Goal: Information Seeking & Learning: Learn about a topic

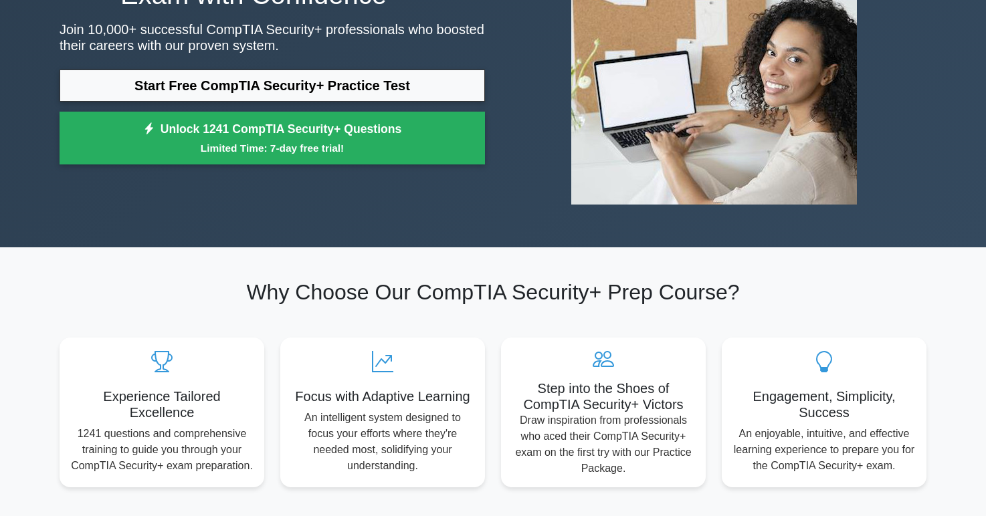
scroll to position [183, 0]
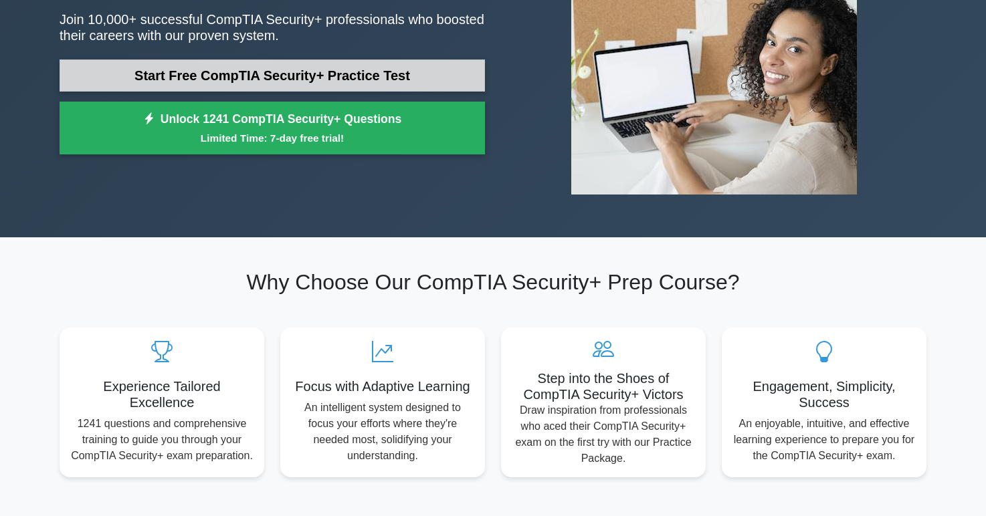
click at [410, 84] on link "Start Free CompTIA Security+ Practice Test" at bounding box center [272, 76] width 425 height 32
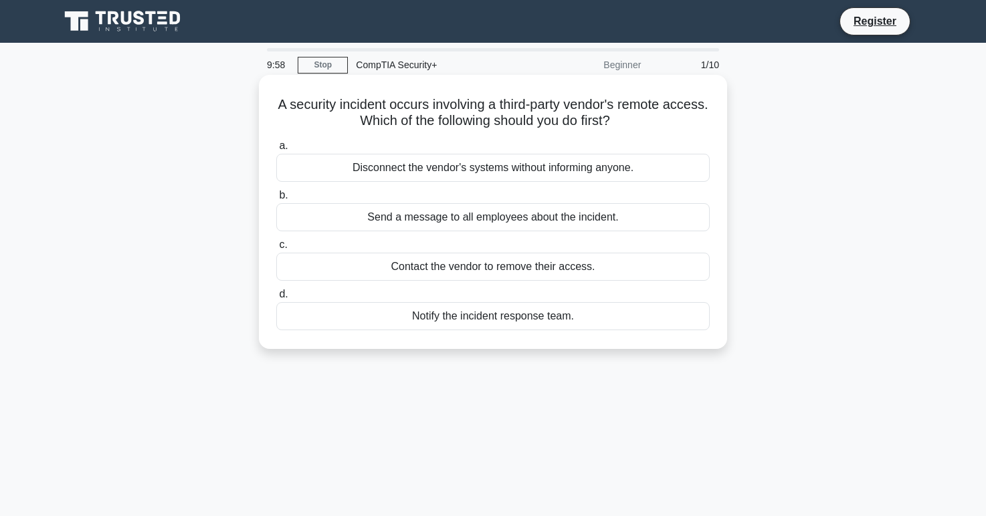
click at [435, 106] on h5 "A security incident occurs involving a third-party vendor's remote access. Whic…" at bounding box center [493, 112] width 436 height 33
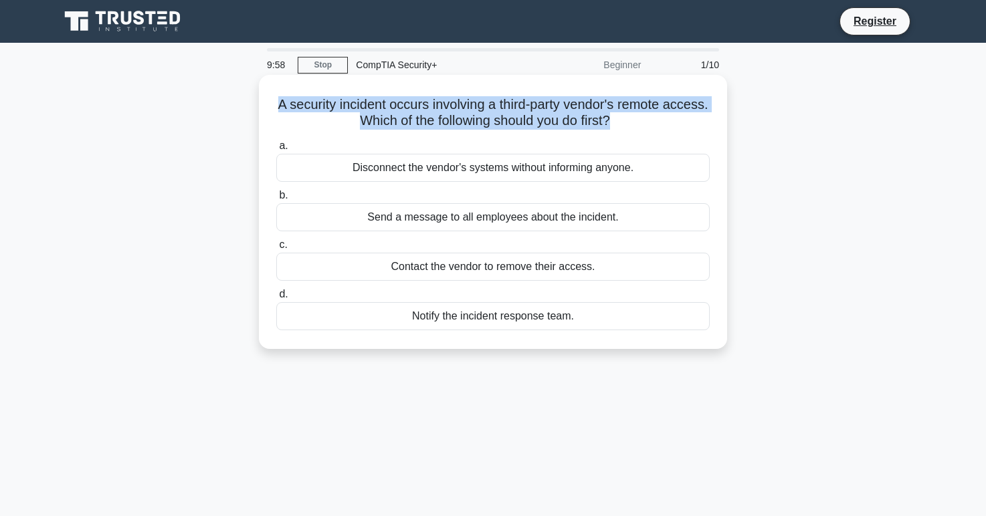
click at [435, 106] on h5 "A security incident occurs involving a third-party vendor's remote access. Whic…" at bounding box center [493, 112] width 436 height 33
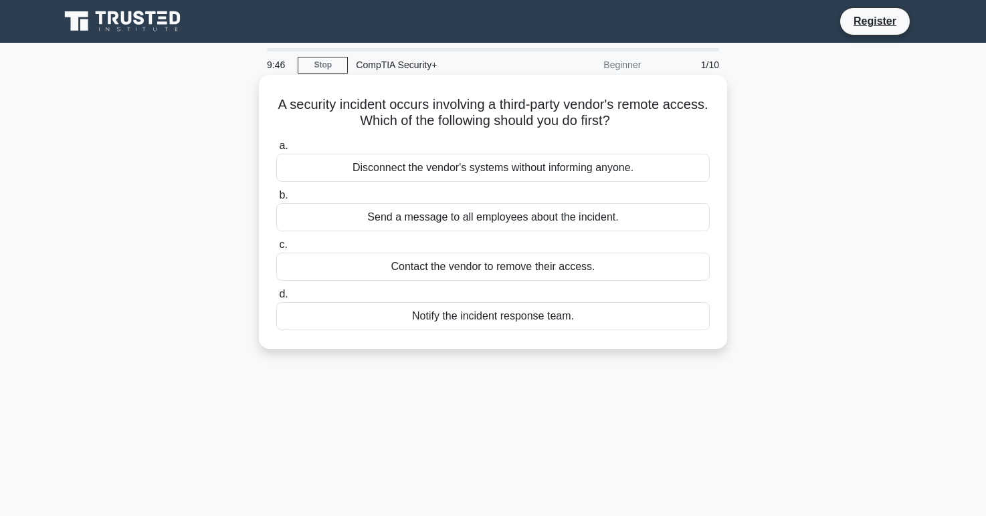
click at [405, 330] on div "Notify the incident response team." at bounding box center [492, 316] width 433 height 28
click at [276, 299] on input "d. Notify the incident response team." at bounding box center [276, 294] width 0 height 9
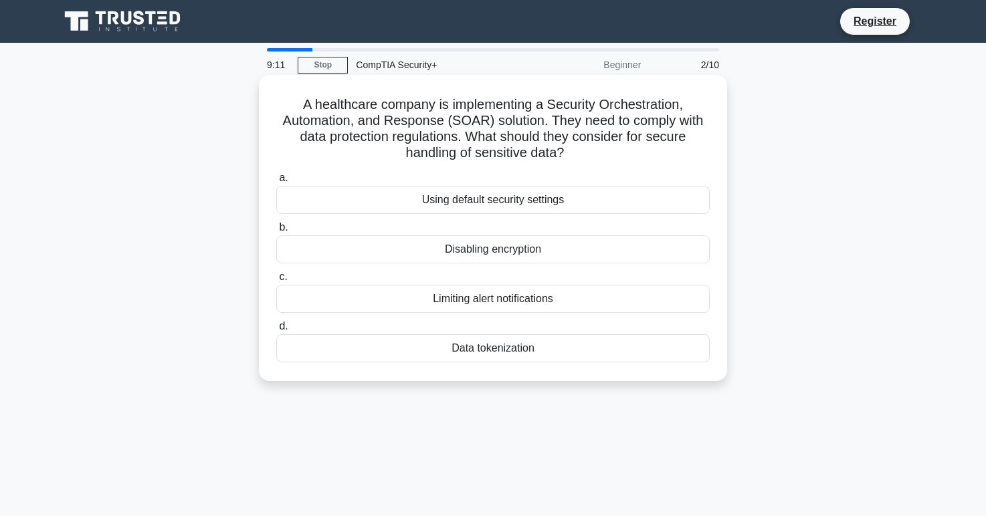
click at [422, 354] on div "Data tokenization" at bounding box center [492, 348] width 433 height 28
click at [276, 331] on input "d. Data tokenization" at bounding box center [276, 326] width 0 height 9
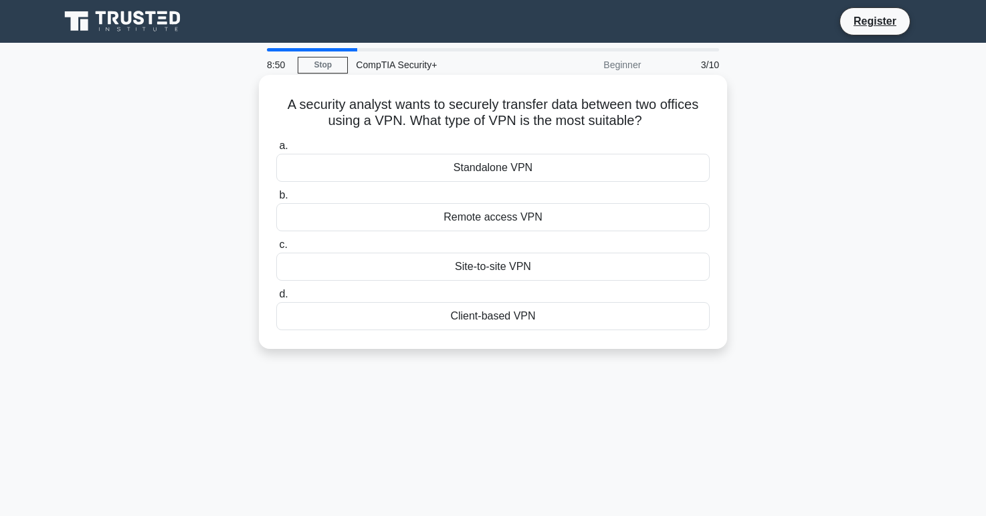
click at [450, 266] on div "Site-to-site VPN" at bounding box center [492, 267] width 433 height 28
click at [276, 250] on input "c. Site-to-site VPN" at bounding box center [276, 245] width 0 height 9
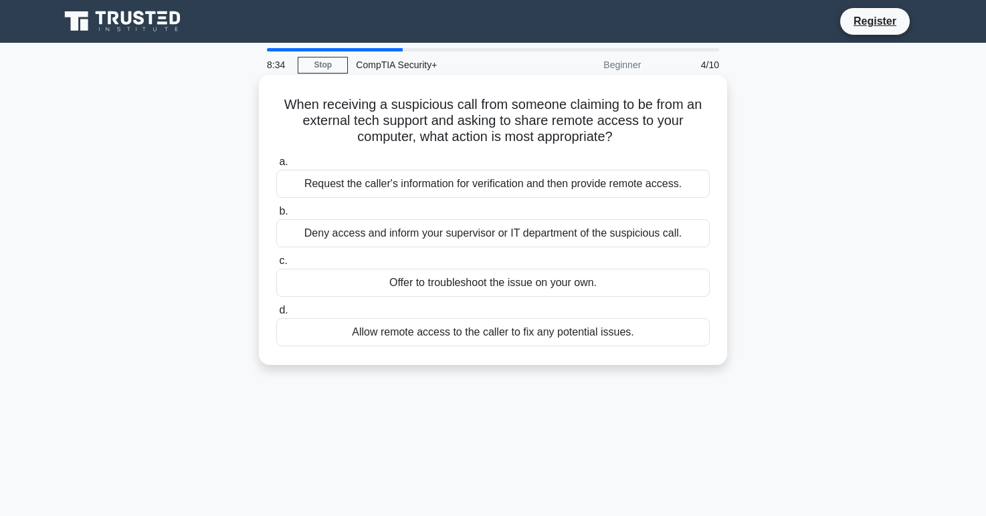
click at [315, 231] on div "Deny access and inform your supervisor or IT department of the suspicious call." at bounding box center [492, 233] width 433 height 28
click at [276, 216] on input "b. Deny access and inform your supervisor or IT department of the suspicious ca…" at bounding box center [276, 211] width 0 height 9
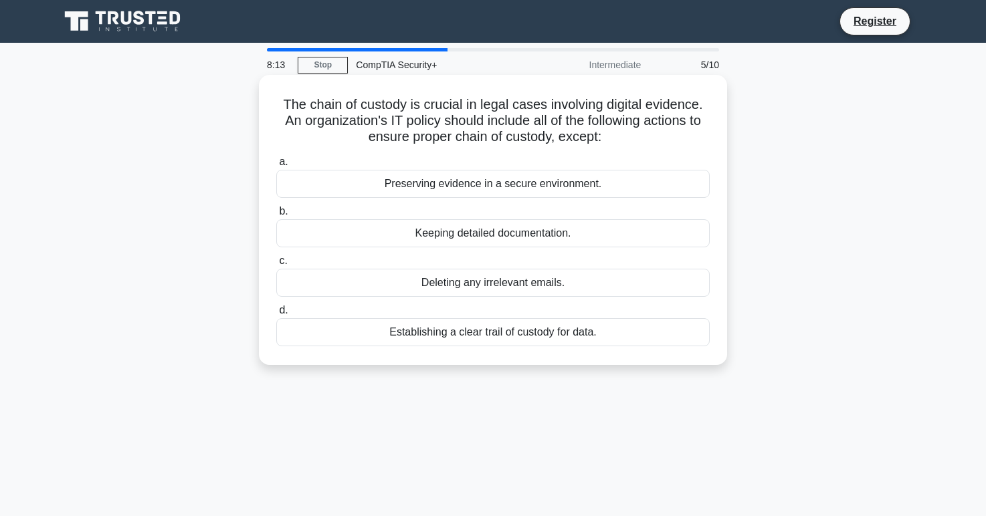
click at [320, 283] on div "Deleting any irrelevant emails." at bounding box center [492, 283] width 433 height 28
click at [276, 266] on input "c. Deleting any irrelevant emails." at bounding box center [276, 261] width 0 height 9
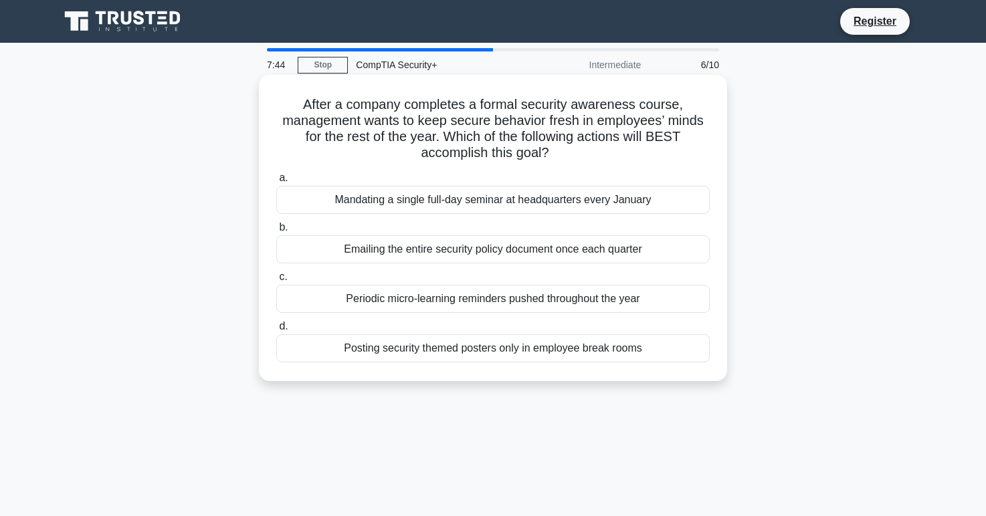
click at [318, 300] on div "Periodic micro-learning reminders pushed throughout the year" at bounding box center [492, 299] width 433 height 28
click at [276, 282] on input "c. Periodic micro-learning reminders pushed throughout the year" at bounding box center [276, 277] width 0 height 9
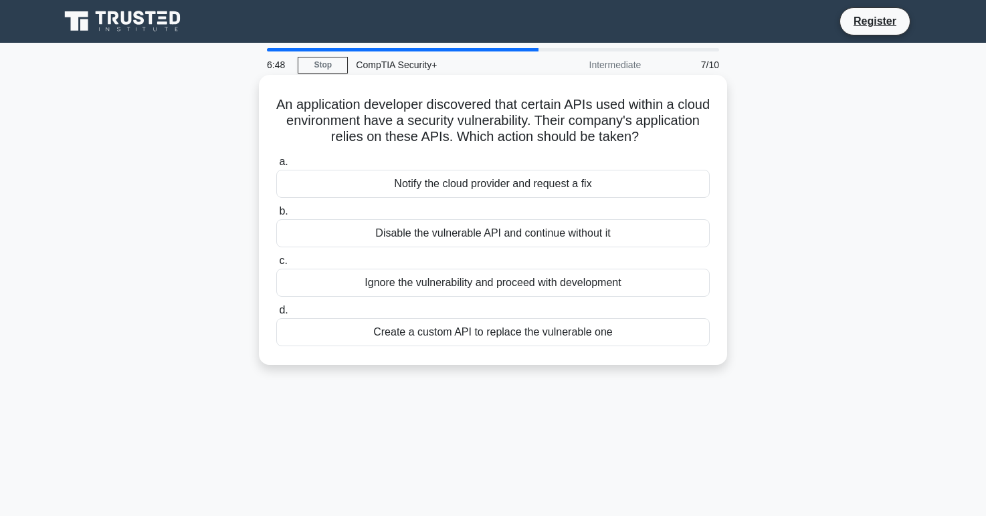
click at [341, 189] on div "Notify the cloud provider and request a fix" at bounding box center [492, 184] width 433 height 28
click at [276, 167] on input "a. Notify the cloud provider and request a fix" at bounding box center [276, 162] width 0 height 9
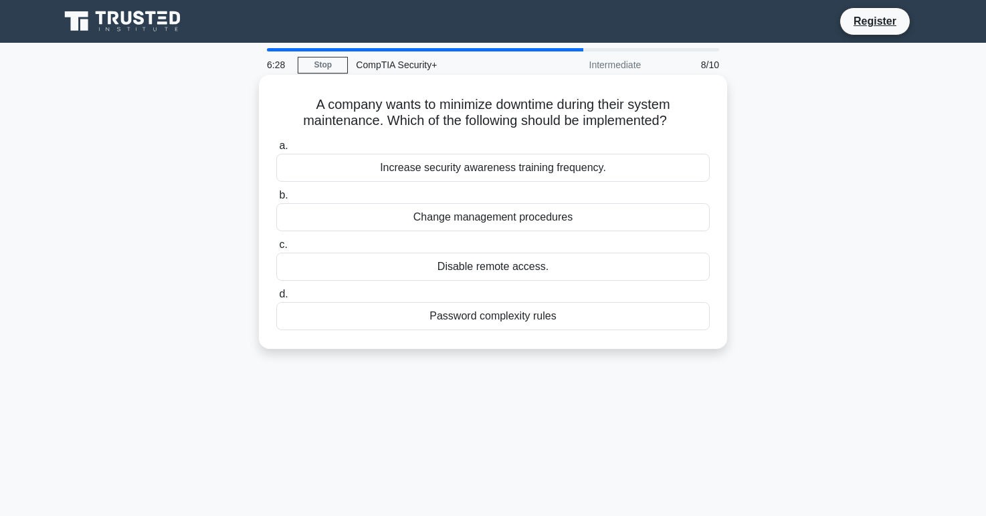
click at [344, 216] on div "Change management procedures" at bounding box center [492, 217] width 433 height 28
click at [276, 200] on input "b. Change management procedures" at bounding box center [276, 195] width 0 height 9
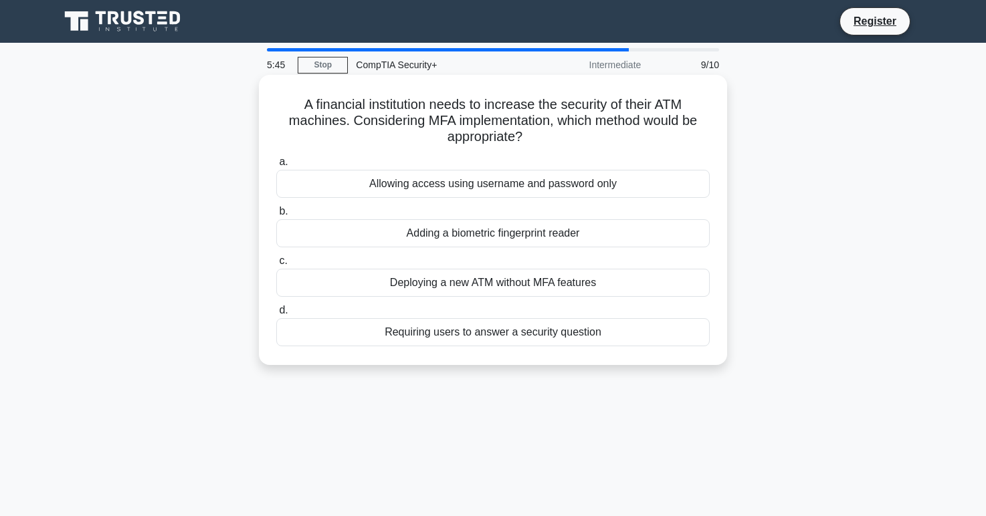
click at [368, 330] on div "Requiring users to answer a security question" at bounding box center [492, 332] width 433 height 28
click at [276, 315] on input "d. Requiring users to answer a security question" at bounding box center [276, 310] width 0 height 9
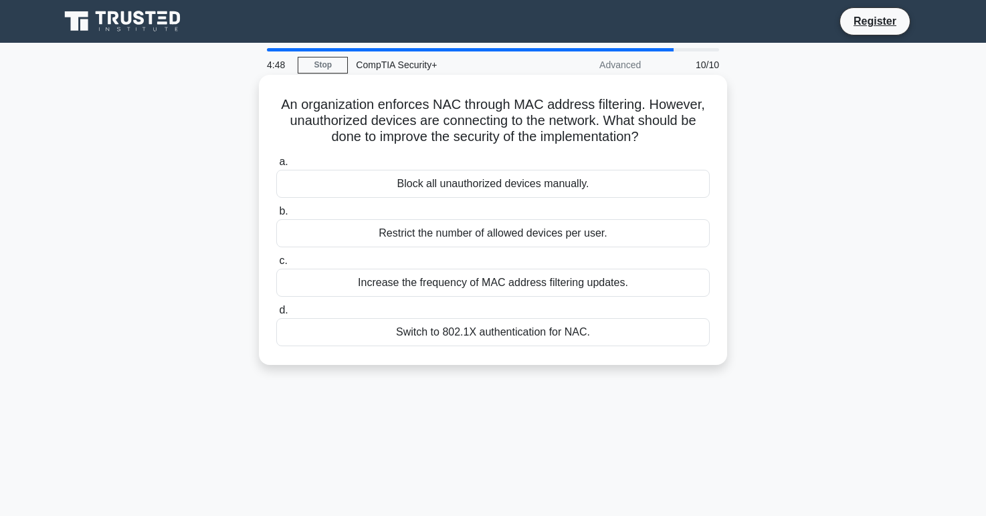
click at [366, 337] on div "Switch to 802.1X authentication for NAC." at bounding box center [492, 332] width 433 height 28
click at [276, 315] on input "d. Switch to 802.1X authentication for NAC." at bounding box center [276, 310] width 0 height 9
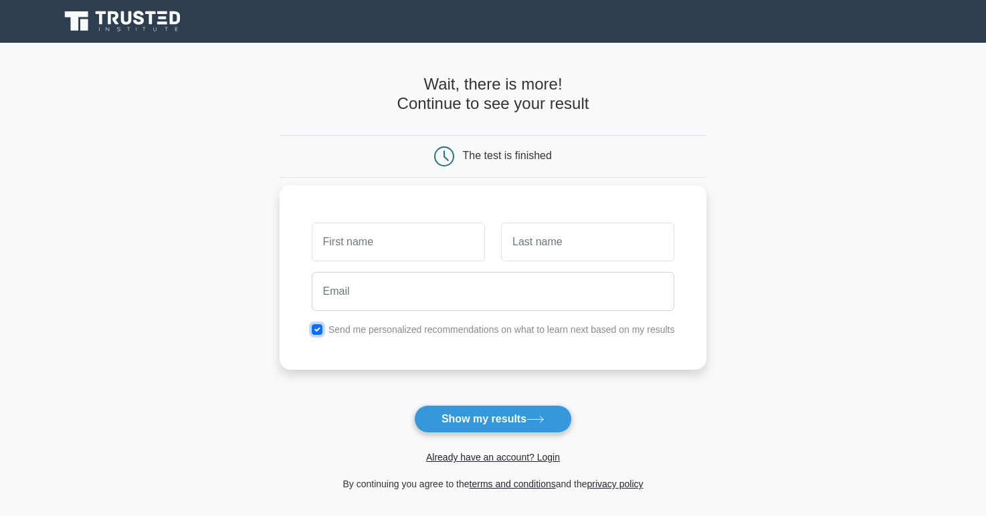
click at [316, 329] on input "checkbox" at bounding box center [317, 329] width 11 height 11
checkbox input "false"
click at [378, 260] on input "text" at bounding box center [398, 242] width 173 height 39
type input "S"
type input "K"
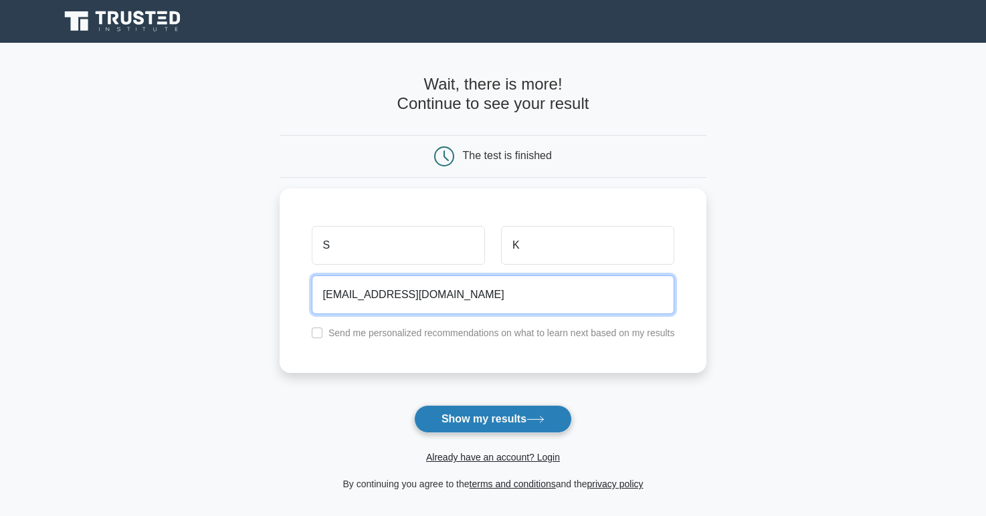
type input "[EMAIL_ADDRESS][DOMAIN_NAME]"
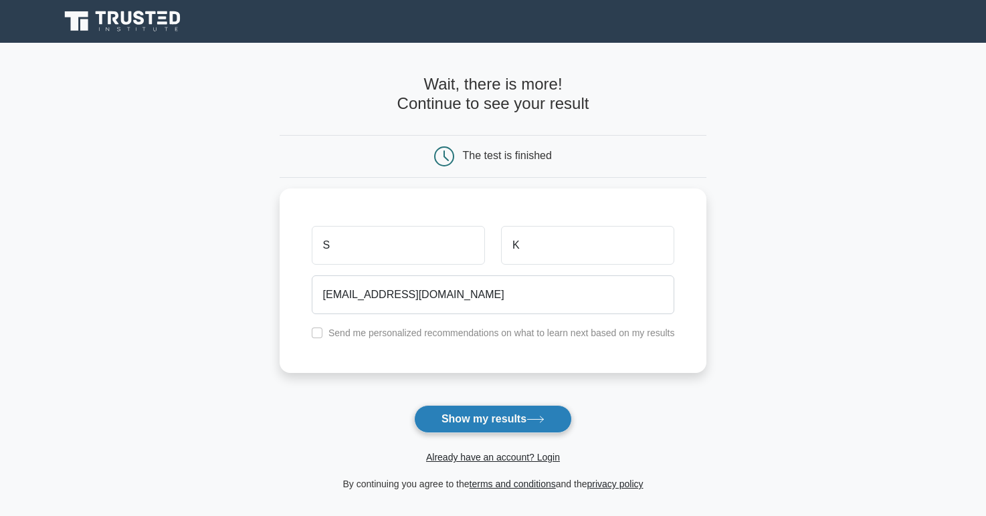
click at [479, 419] on button "Show my results" at bounding box center [493, 419] width 158 height 28
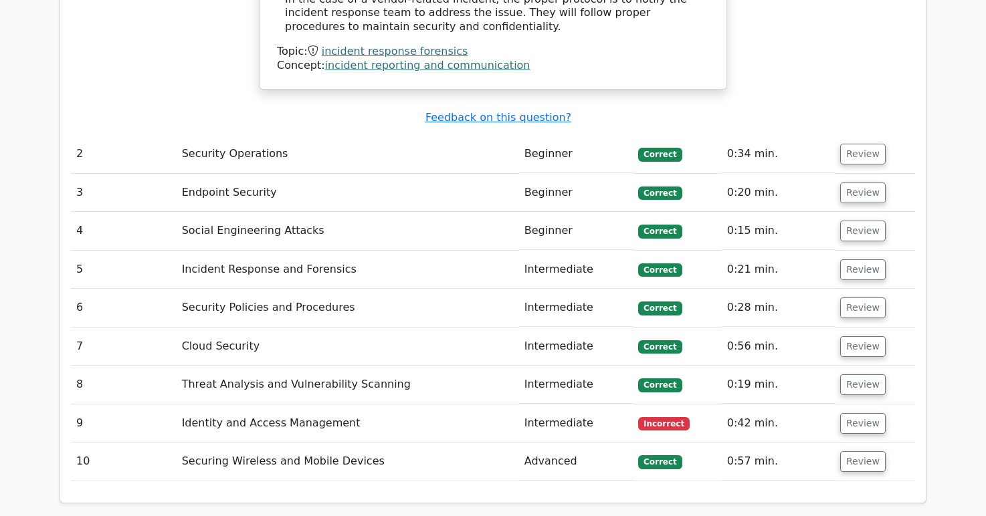
scroll to position [1711, 0]
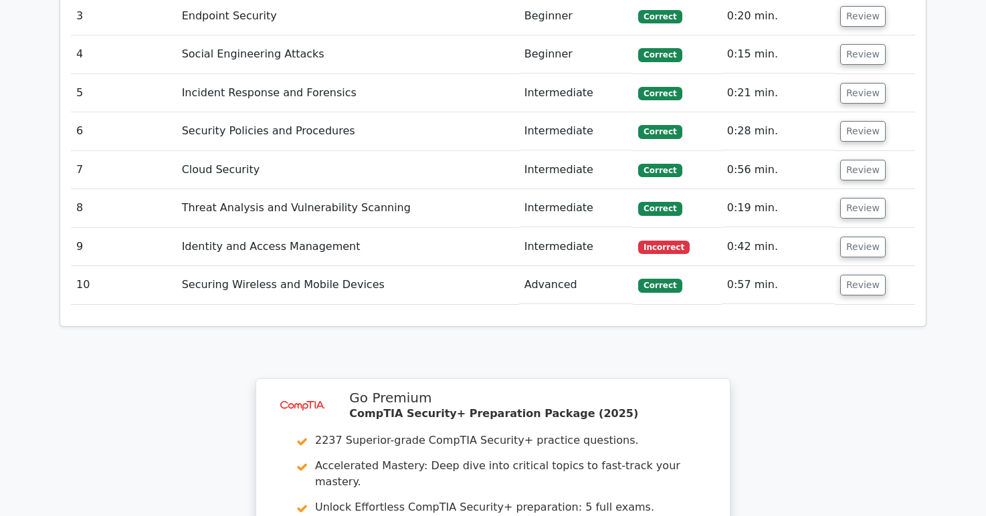
click at [249, 228] on td "Identity and Access Management" at bounding box center [348, 247] width 343 height 38
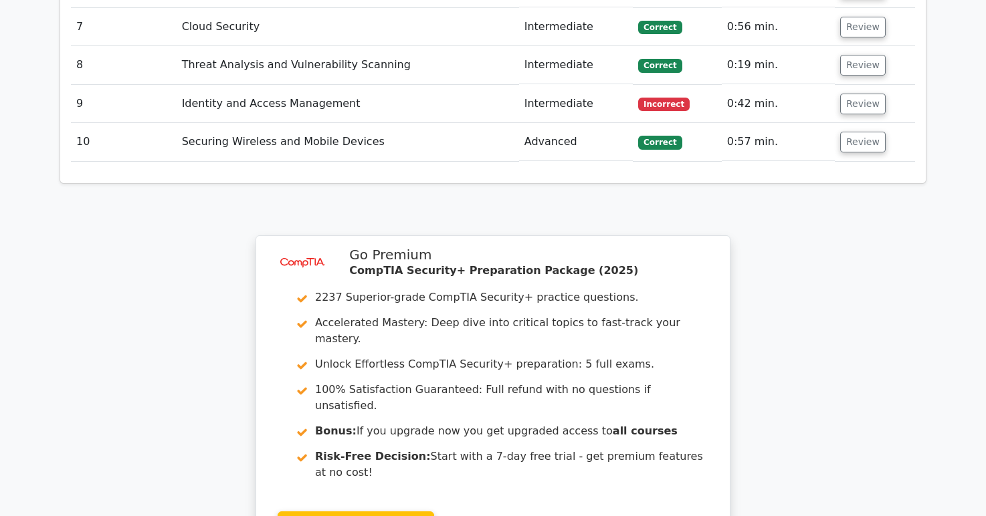
scroll to position [1834, 0]
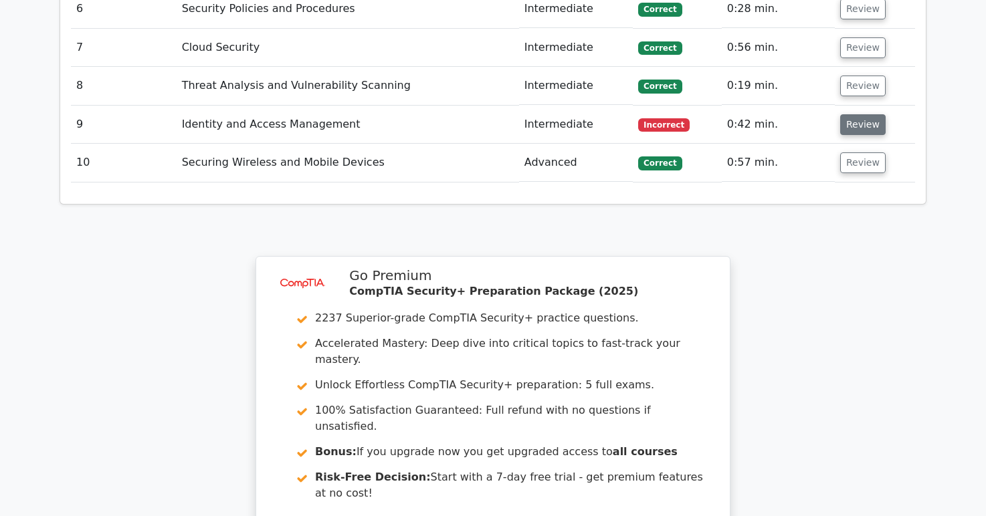
click at [852, 114] on button "Review" at bounding box center [862, 124] width 45 height 21
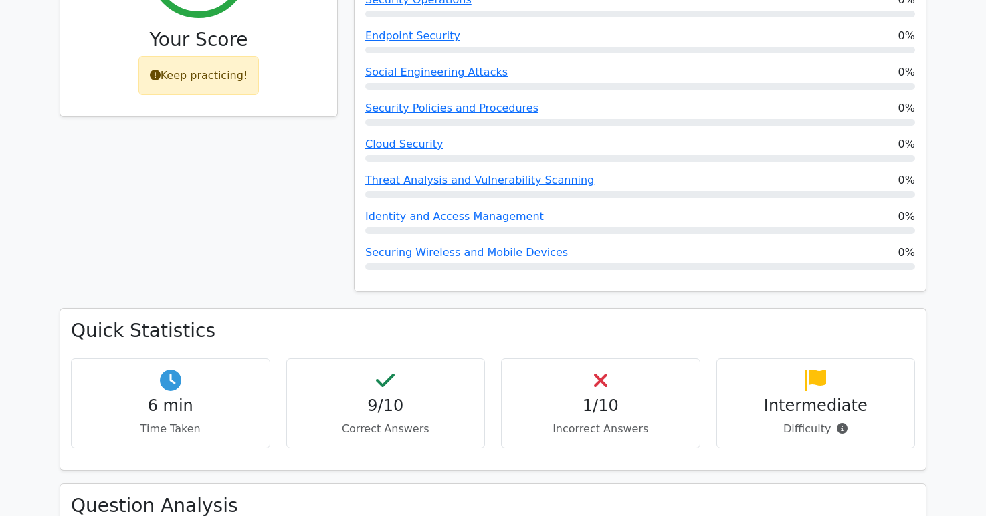
scroll to position [0, 0]
